Goal: Browse casually: Explore the website without a specific task or goal

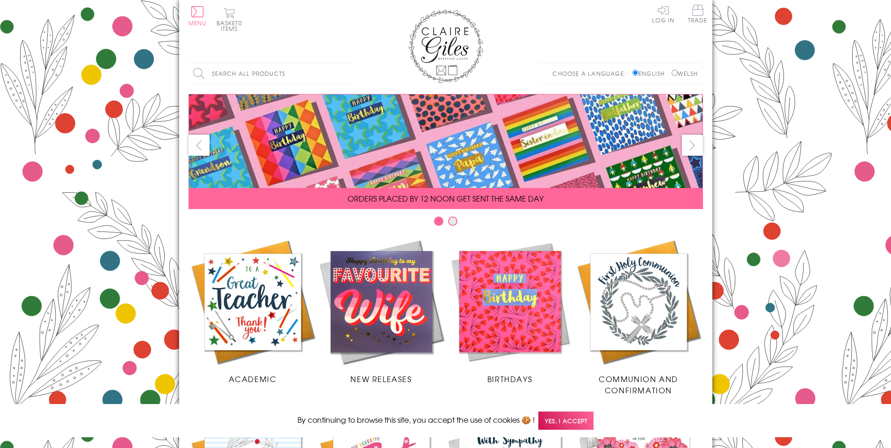
scroll to position [370, 0]
